Goal: Task Accomplishment & Management: Manage account settings

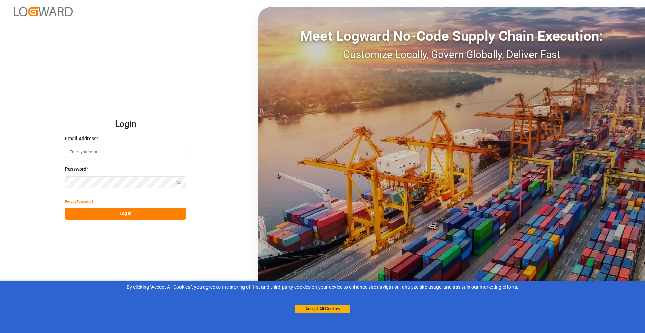
type input "[PERSON_NAME][EMAIL_ADDRESS][PERSON_NAME][DOMAIN_NAME]"
click at [122, 213] on button "Log In" at bounding box center [125, 214] width 121 height 12
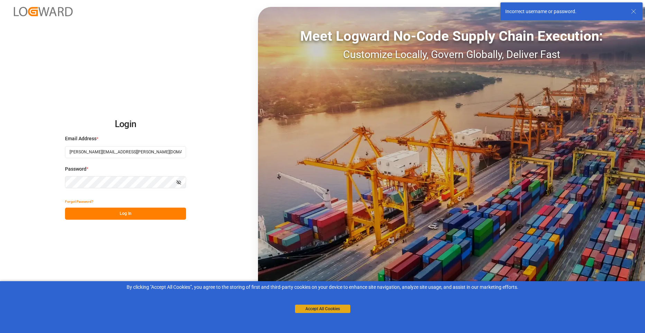
click at [324, 310] on button "Accept All Cookies" at bounding box center [322, 309] width 55 height 8
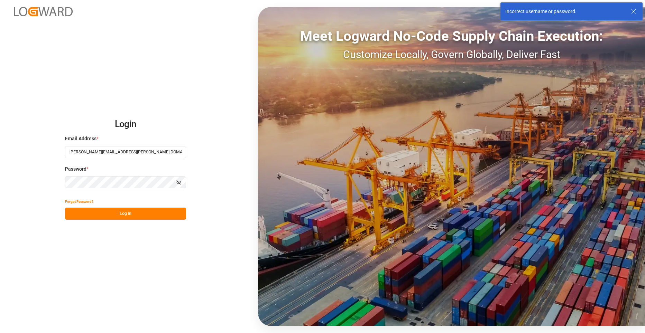
click at [177, 182] on icon "button" at bounding box center [178, 182] width 5 height 5
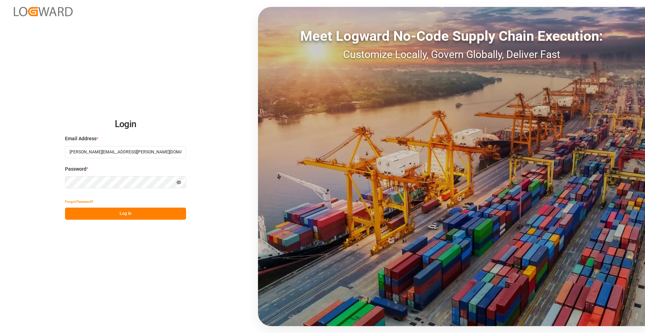
click at [82, 201] on button "Forgot Password?" at bounding box center [79, 202] width 28 height 12
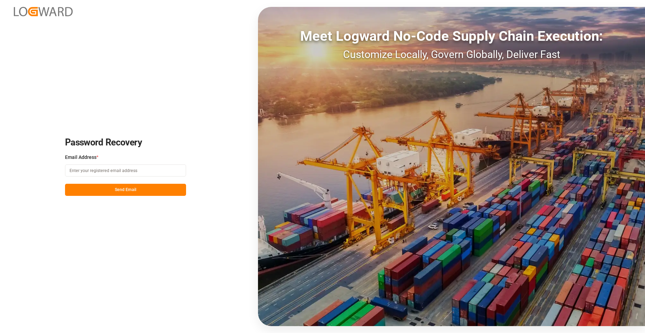
click at [111, 171] on input at bounding box center [125, 171] width 121 height 12
type input "[EMAIL_ADDRESS][DOMAIN_NAME]"
click at [103, 185] on button "Send Email" at bounding box center [125, 190] width 121 height 12
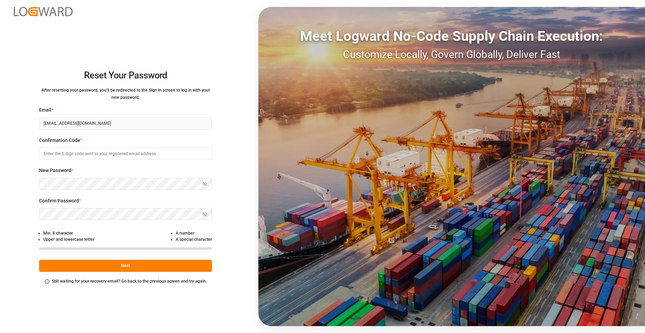
click at [99, 155] on input at bounding box center [125, 154] width 173 height 12
paste input "Reset your password A request to reset your password was made for your account.…"
drag, startPoint x: 43, startPoint y: 154, endPoint x: 207, endPoint y: 156, distance: 164.0
click at [207, 156] on input "Reset your password A request to reset your password was made for your account.…" at bounding box center [125, 154] width 173 height 12
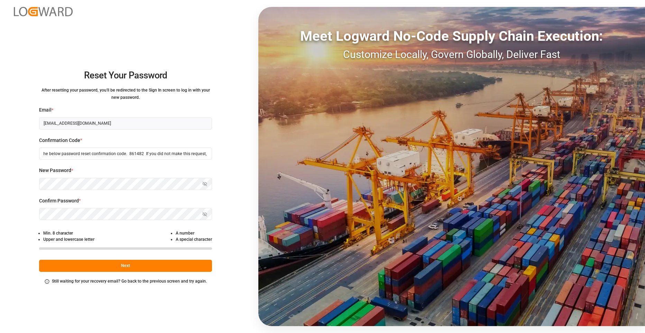
scroll to position [0, 0]
click at [72, 152] on input "Reset your password A request to reset your password was made for your account.…" at bounding box center [125, 154] width 173 height 12
drag, startPoint x: 42, startPoint y: 154, endPoint x: 208, endPoint y: 153, distance: 166.4
click at [208, 153] on input "Reset your pas861482sword A request to reset your password was made for your ac…" at bounding box center [125, 154] width 173 height 12
type input "l"
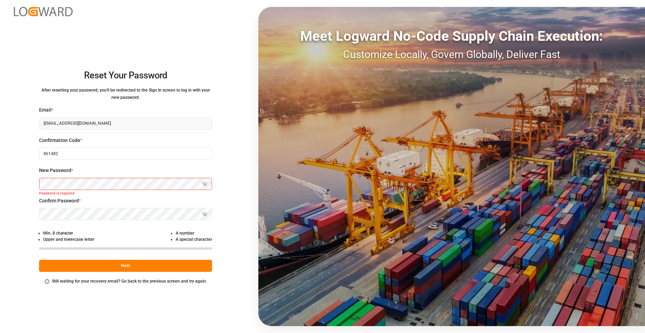
type input "861482"
drag, startPoint x: 60, startPoint y: 124, endPoint x: 88, endPoint y: 53, distance: 75.9
click at [88, 53] on div "Reset Your Password After resetting your password, you'll be redirected to the …" at bounding box center [125, 166] width 251 height 333
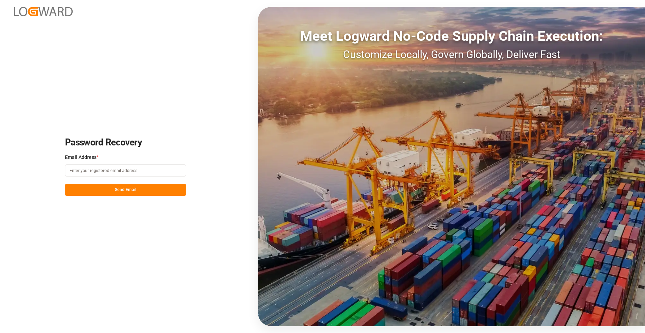
click at [75, 171] on input at bounding box center [125, 171] width 121 height 12
type input "[PERSON_NAME][EMAIL_ADDRESS][PERSON_NAME][DOMAIN_NAME]"
click at [135, 189] on button "Send Email" at bounding box center [125, 190] width 121 height 12
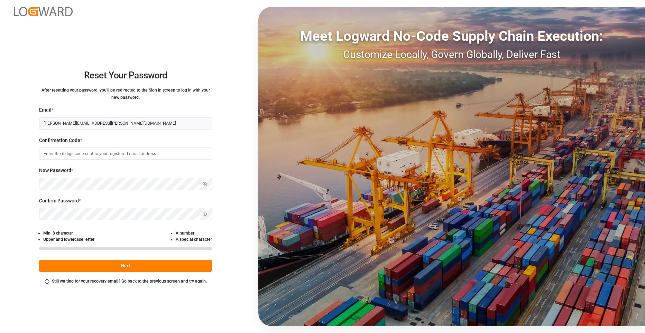
click at [46, 155] on input at bounding box center [125, 154] width 173 height 12
type input "488540"
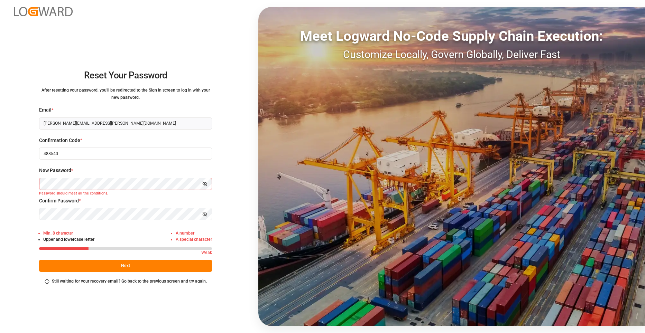
click at [128, 263] on button "Next" at bounding box center [125, 266] width 173 height 12
click at [101, 232] on div "Min. 8 character Upper and lowercase letter A number A special character" at bounding box center [125, 238] width 173 height 20
click at [202, 185] on button "Show password" at bounding box center [205, 184] width 15 height 12
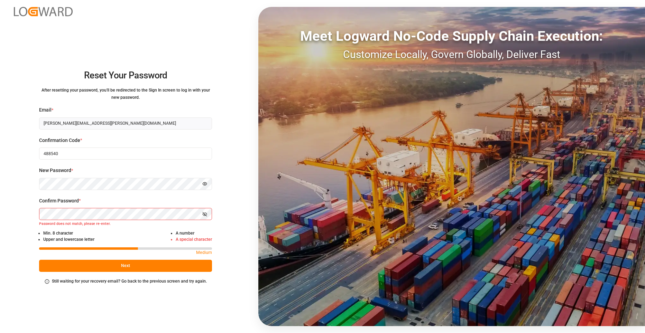
click at [207, 214] on icon "button" at bounding box center [206, 214] width 2 height 2
click at [179, 300] on div "Reset Your Password After resetting your password, you'll be redirected to the …" at bounding box center [125, 166] width 251 height 333
click at [142, 269] on button "Next" at bounding box center [125, 266] width 173 height 12
click at [136, 268] on button "Next" at bounding box center [125, 266] width 173 height 12
click at [199, 254] on p "Medium" at bounding box center [204, 253] width 16 height 7
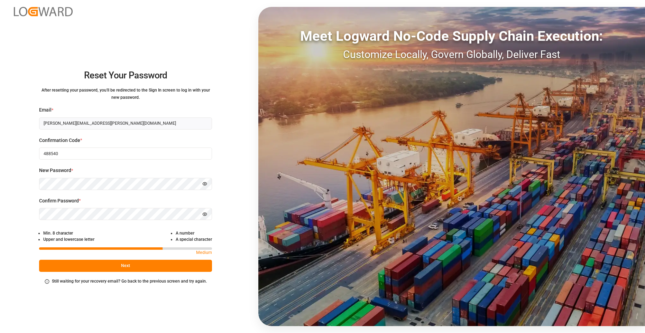
click at [217, 204] on div "Reset Your Password After resetting your password, you'll be redirected to the …" at bounding box center [125, 166] width 251 height 333
click at [128, 264] on button "Next" at bounding box center [125, 266] width 173 height 12
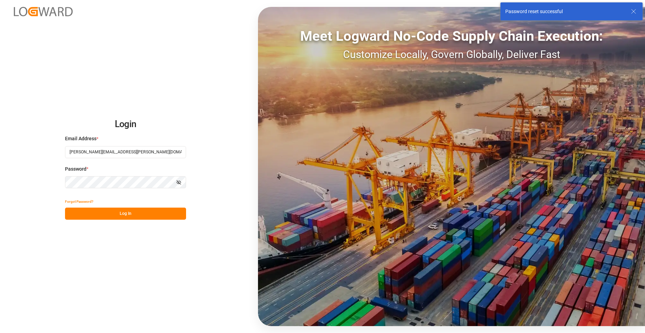
click at [123, 211] on button "Log In" at bounding box center [125, 214] width 121 height 12
click at [120, 215] on button "Log In" at bounding box center [125, 214] width 121 height 12
click at [93, 156] on input "488540" at bounding box center [125, 152] width 121 height 12
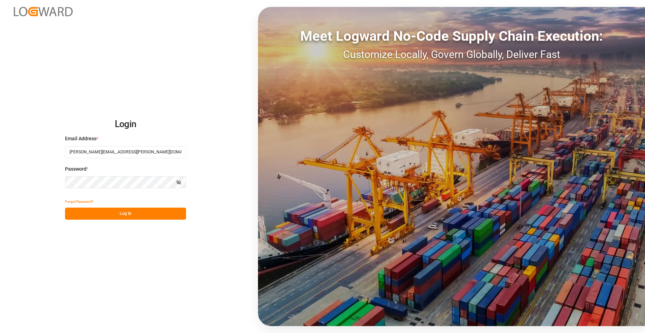
click at [177, 182] on icon "button" at bounding box center [178, 183] width 3 height 2
click at [125, 213] on button "Log In" at bounding box center [125, 214] width 121 height 12
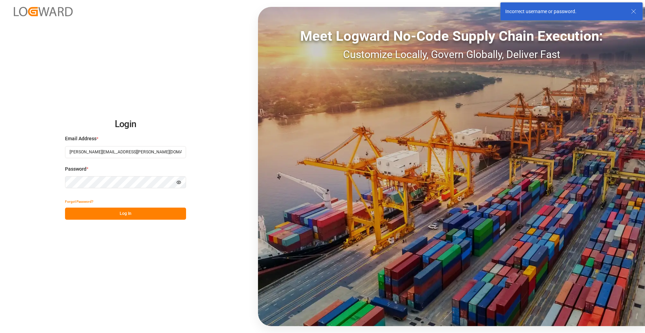
click at [106, 210] on button "Log In" at bounding box center [125, 214] width 121 height 12
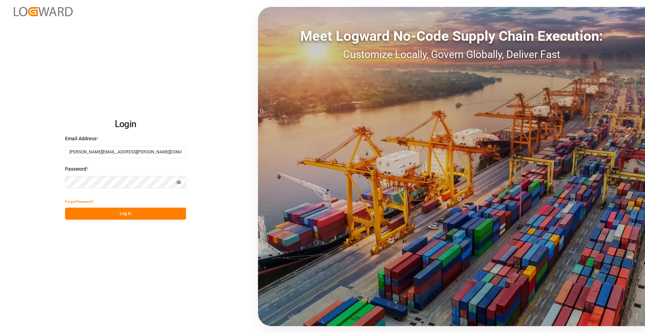
click at [77, 214] on button "Log In" at bounding box center [125, 214] width 121 height 12
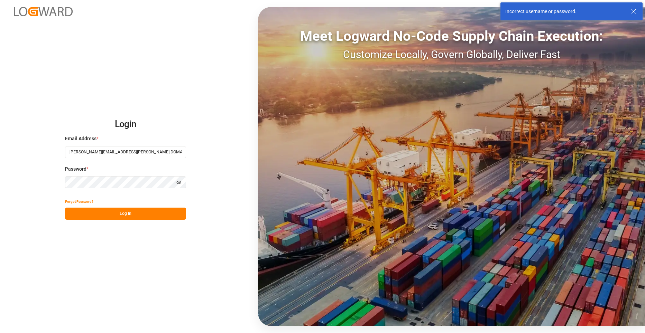
click at [137, 213] on button "Log In" at bounding box center [125, 214] width 121 height 12
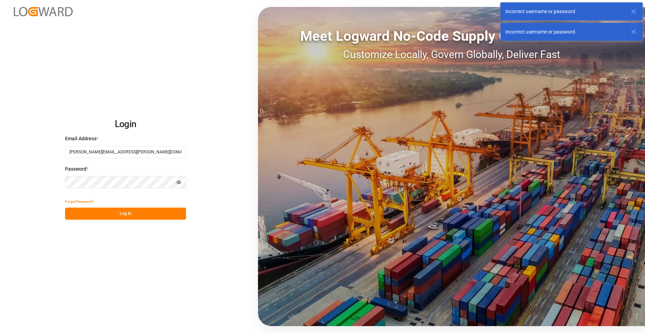
click at [121, 212] on button "Log In" at bounding box center [125, 214] width 121 height 12
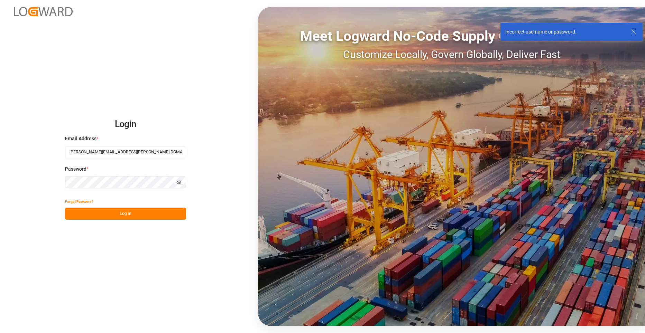
click at [528, 20] on div "Incorrect username or password. Incorrect username or password." at bounding box center [571, 21] width 147 height 43
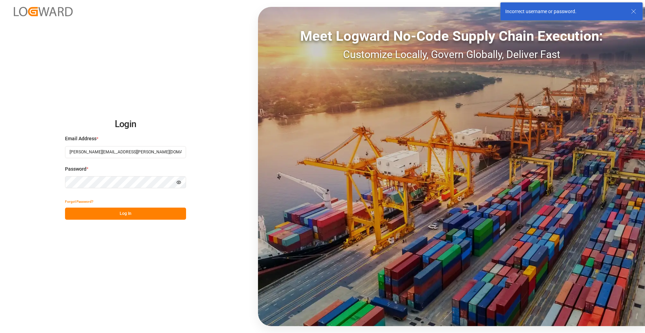
click at [106, 153] on input "[PERSON_NAME][EMAIL_ADDRESS][PERSON_NAME][DOMAIN_NAME]" at bounding box center [125, 152] width 121 height 12
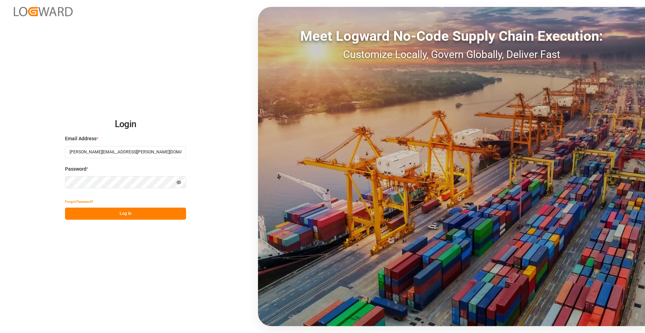
click at [200, 117] on div "Login Email Address * [PERSON_NAME][EMAIL_ADDRESS][PERSON_NAME][DOMAIN_NAME] Pa…" at bounding box center [322, 166] width 645 height 333
click at [92, 154] on input "[PERSON_NAME][EMAIL_ADDRESS][PERSON_NAME][DOMAIN_NAME]" at bounding box center [125, 152] width 121 height 12
click at [138, 215] on button "Log In" at bounding box center [125, 214] width 121 height 12
click at [88, 215] on button "Log In" at bounding box center [125, 214] width 121 height 12
click at [70, 155] on input "488540" at bounding box center [125, 152] width 121 height 12
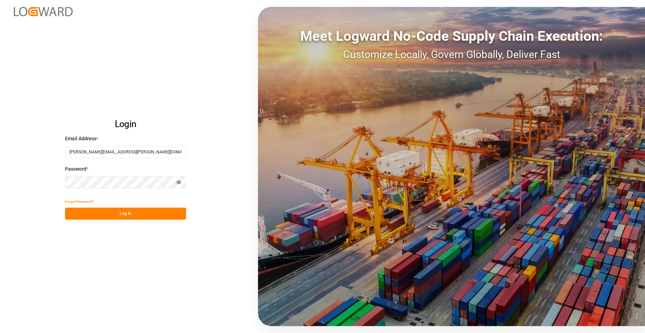
click at [123, 215] on button "Log In" at bounding box center [125, 214] width 121 height 12
click at [125, 212] on button "Log In" at bounding box center [125, 214] width 121 height 12
click at [115, 215] on button "Log In" at bounding box center [125, 214] width 121 height 12
click at [122, 208] on button "Log In" at bounding box center [125, 214] width 121 height 12
click at [104, 152] on input "039924" at bounding box center [125, 152] width 121 height 12
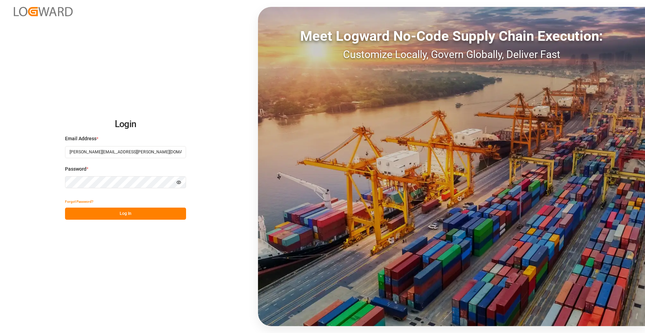
click at [177, 183] on icon "button" at bounding box center [178, 182] width 5 height 5
click at [122, 208] on button "Log In" at bounding box center [125, 214] width 121 height 12
click at [93, 155] on input "[PERSON_NAME][EMAIL_ADDRESS][PERSON_NAME][DOMAIN_NAME]" at bounding box center [125, 152] width 121 height 12
click at [172, 117] on h2 "Login" at bounding box center [125, 124] width 121 height 22
click at [151, 213] on button "Log In" at bounding box center [125, 214] width 121 height 12
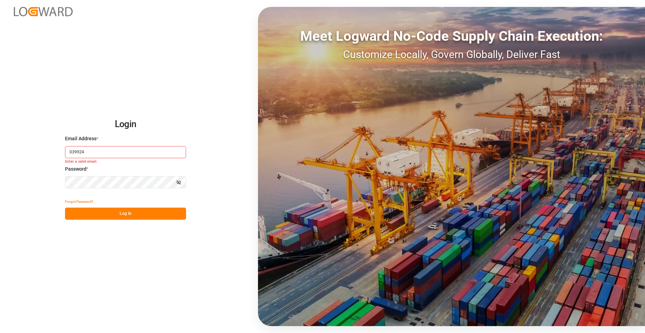
click at [180, 179] on button "Show password" at bounding box center [179, 182] width 15 height 12
click at [96, 152] on input "039924" at bounding box center [125, 152] width 121 height 12
type input "[PERSON_NAME][EMAIL_ADDRESS][PERSON_NAME][DOMAIN_NAME]"
click at [180, 184] on icon "button" at bounding box center [179, 182] width 4 height 3
click at [188, 239] on div "Login Email Address * [PERSON_NAME][EMAIL_ADDRESS][PERSON_NAME][DOMAIN_NAME] Pa…" at bounding box center [322, 166] width 645 height 333
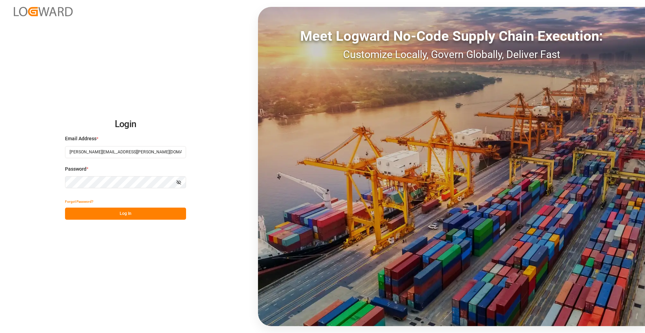
click at [178, 184] on button "Show password" at bounding box center [179, 182] width 15 height 12
click at [129, 211] on button "Log In" at bounding box center [125, 214] width 121 height 12
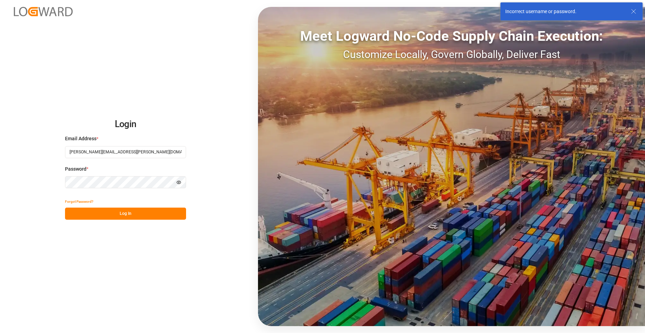
click at [178, 184] on icon "button" at bounding box center [179, 182] width 4 height 3
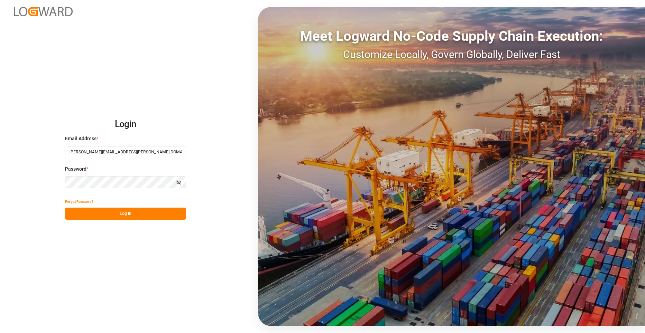
click at [86, 200] on button "Forgot Password?" at bounding box center [79, 202] width 28 height 12
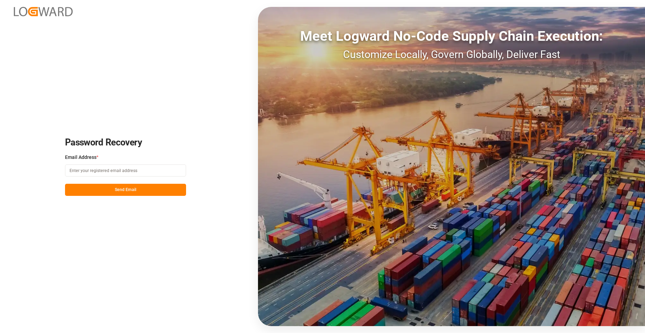
click at [122, 173] on input at bounding box center [125, 171] width 121 height 12
type input "[PERSON_NAME][EMAIL_ADDRESS][PERSON_NAME][DOMAIN_NAME]"
click at [138, 189] on button "Send Email" at bounding box center [125, 190] width 121 height 12
